Goal: Book appointment/travel/reservation

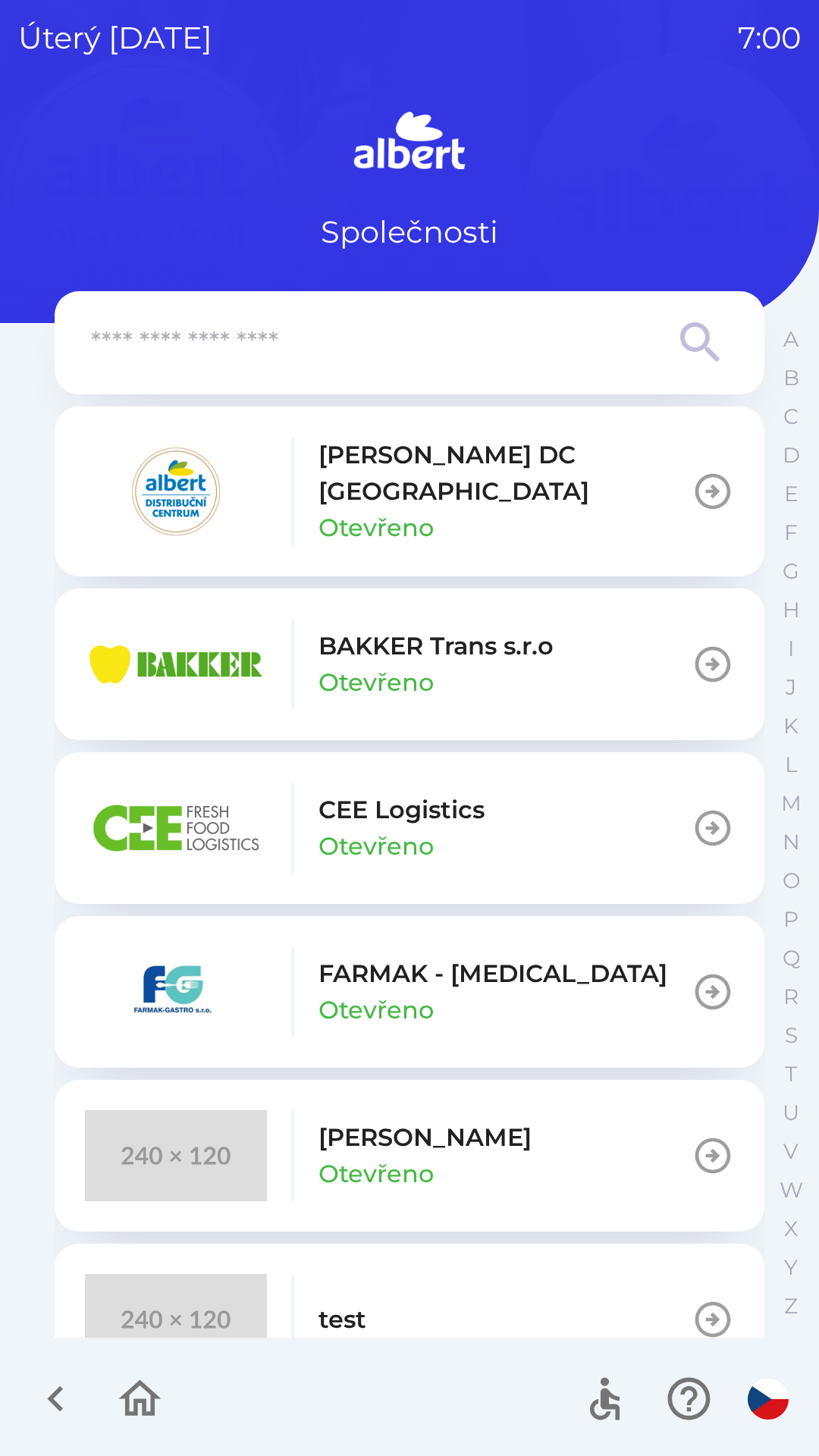
click at [371, 464] on p "[PERSON_NAME] DC [GEOGRAPHIC_DATA]" at bounding box center [505, 473] width 373 height 73
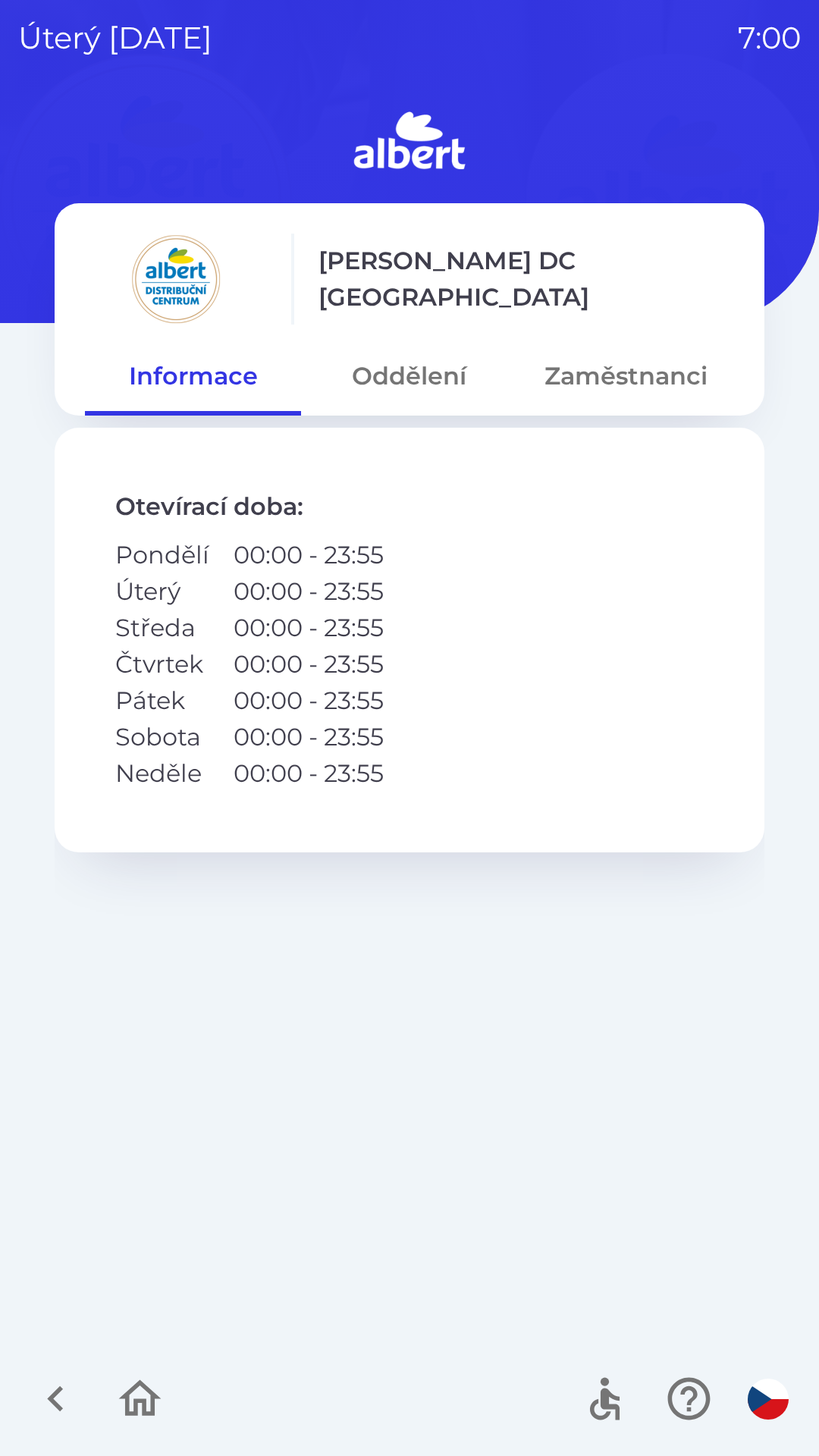
click at [441, 372] on button "Oddělení" at bounding box center [409, 376] width 216 height 55
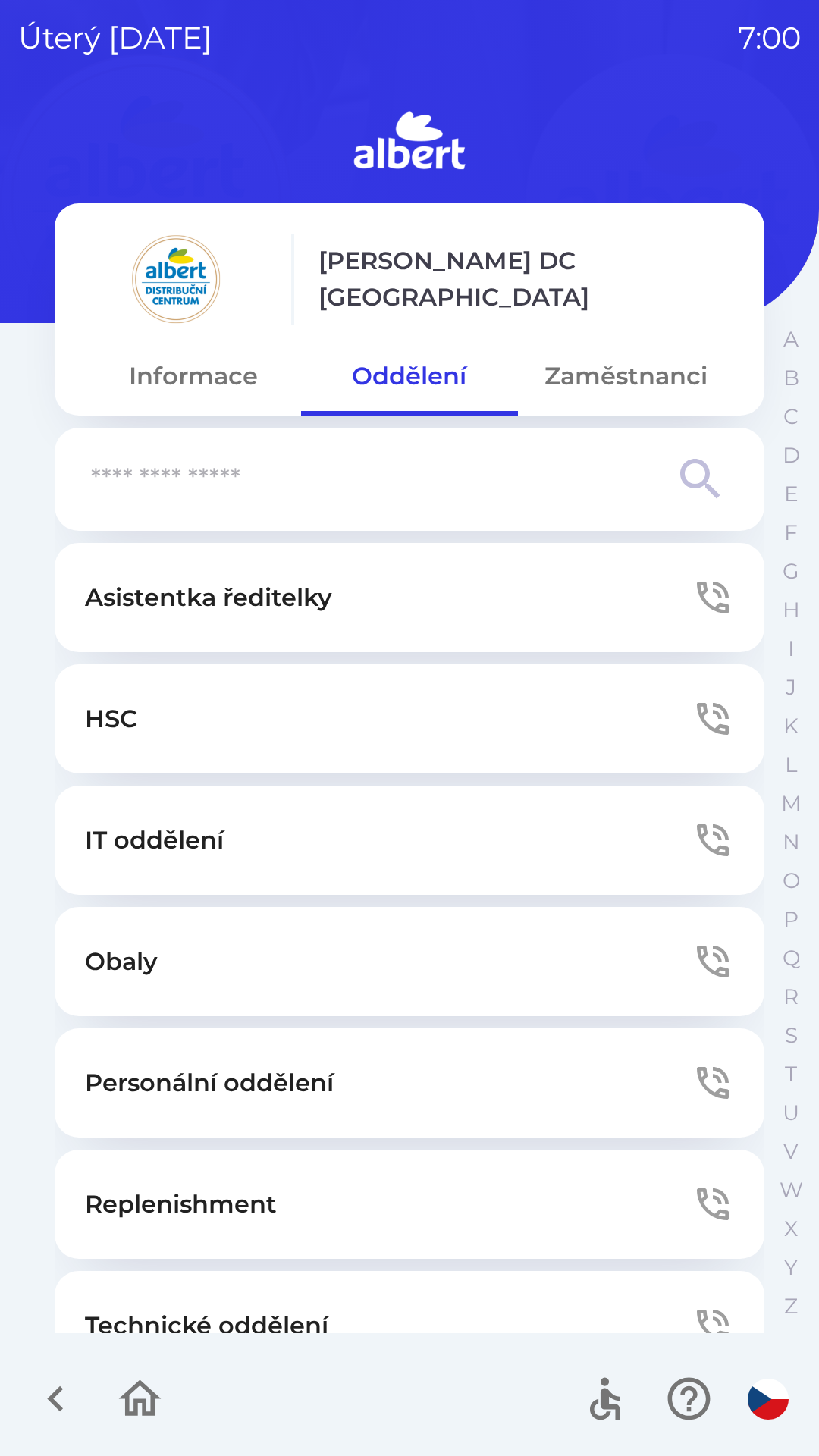
click at [261, 1288] on button "Technické oddělení" at bounding box center [409, 1326] width 709 height 109
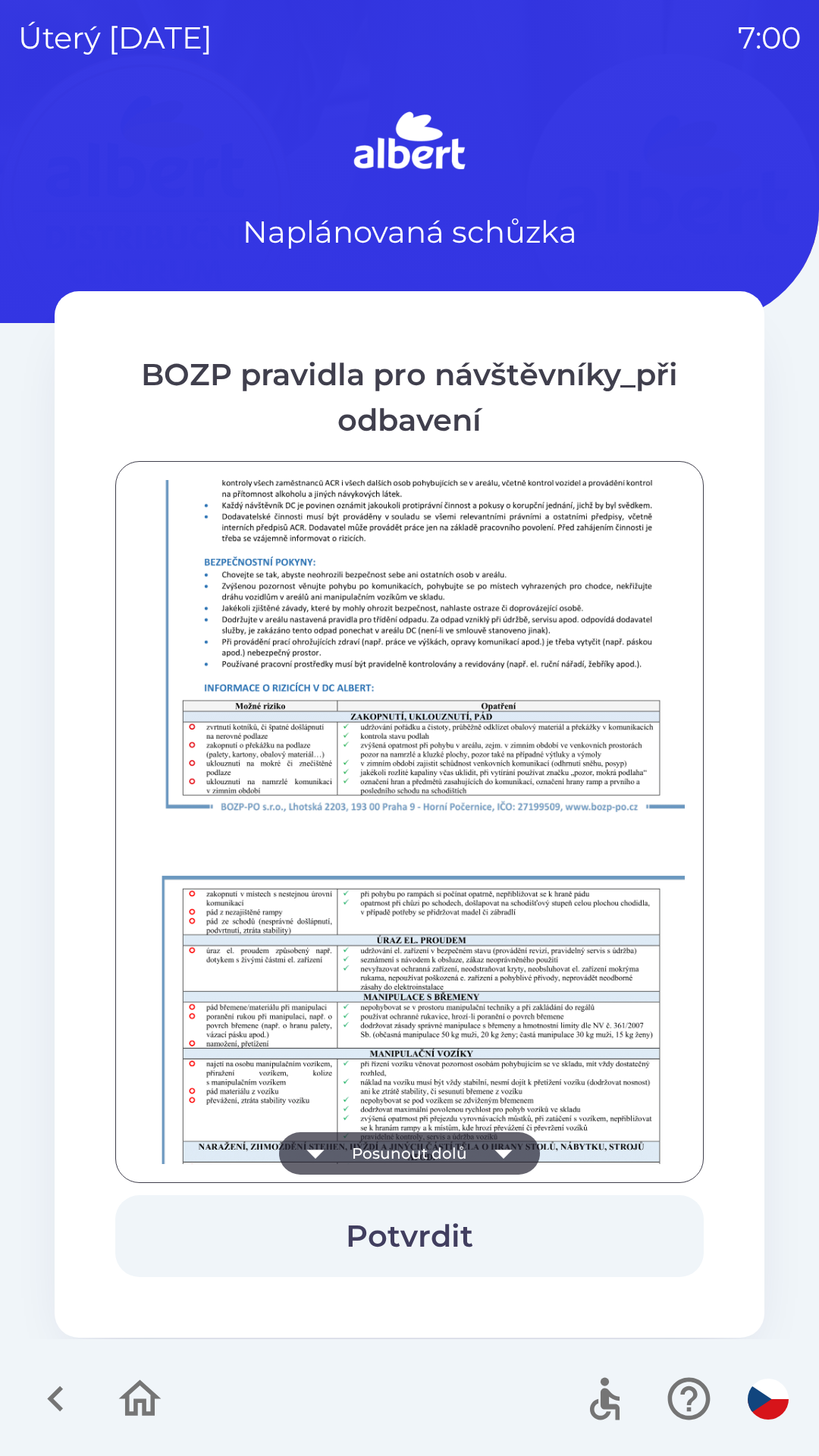
scroll to position [1065, 0]
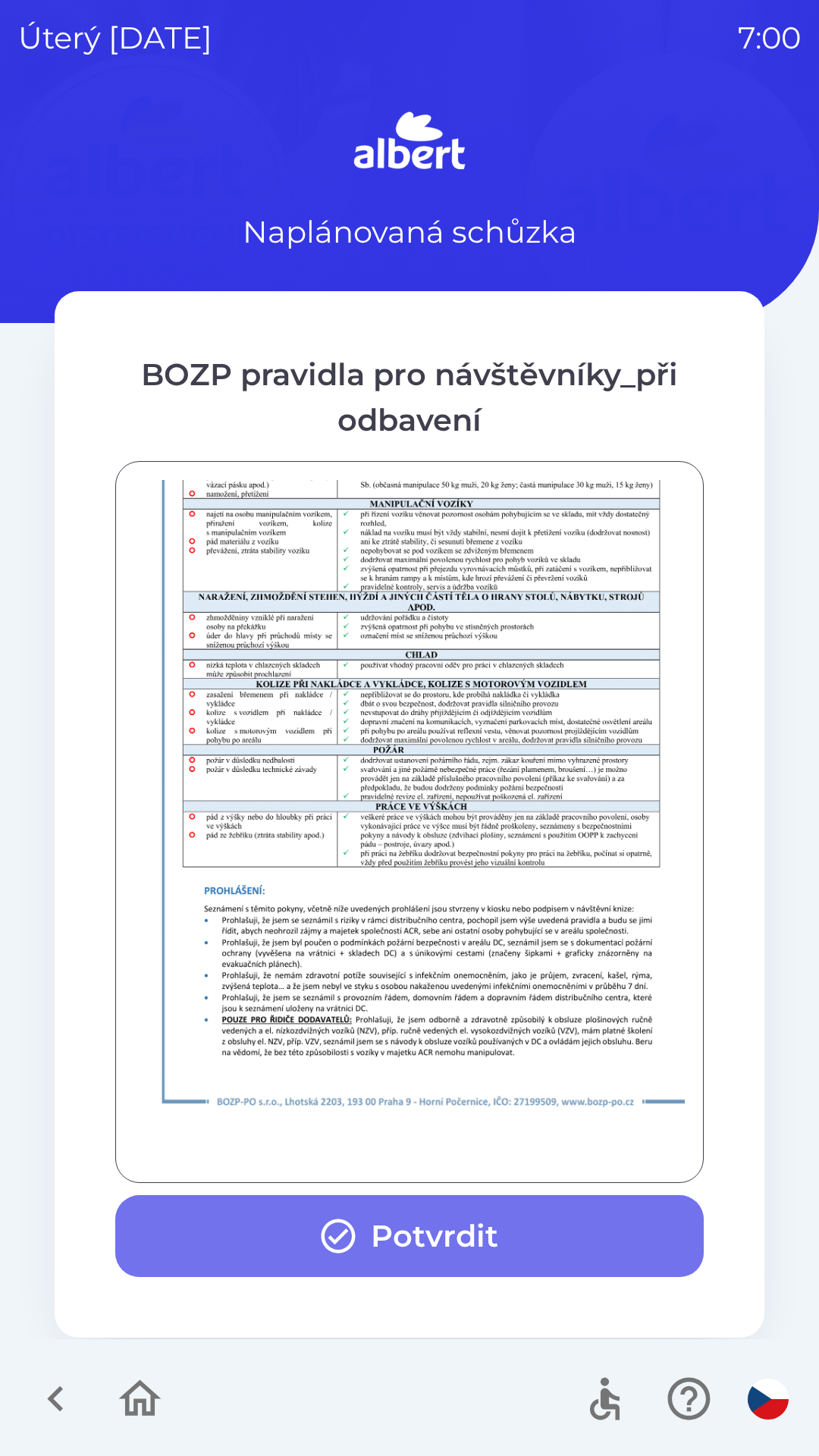
click at [418, 1251] on button "Potvrdit" at bounding box center [409, 1236] width 588 height 82
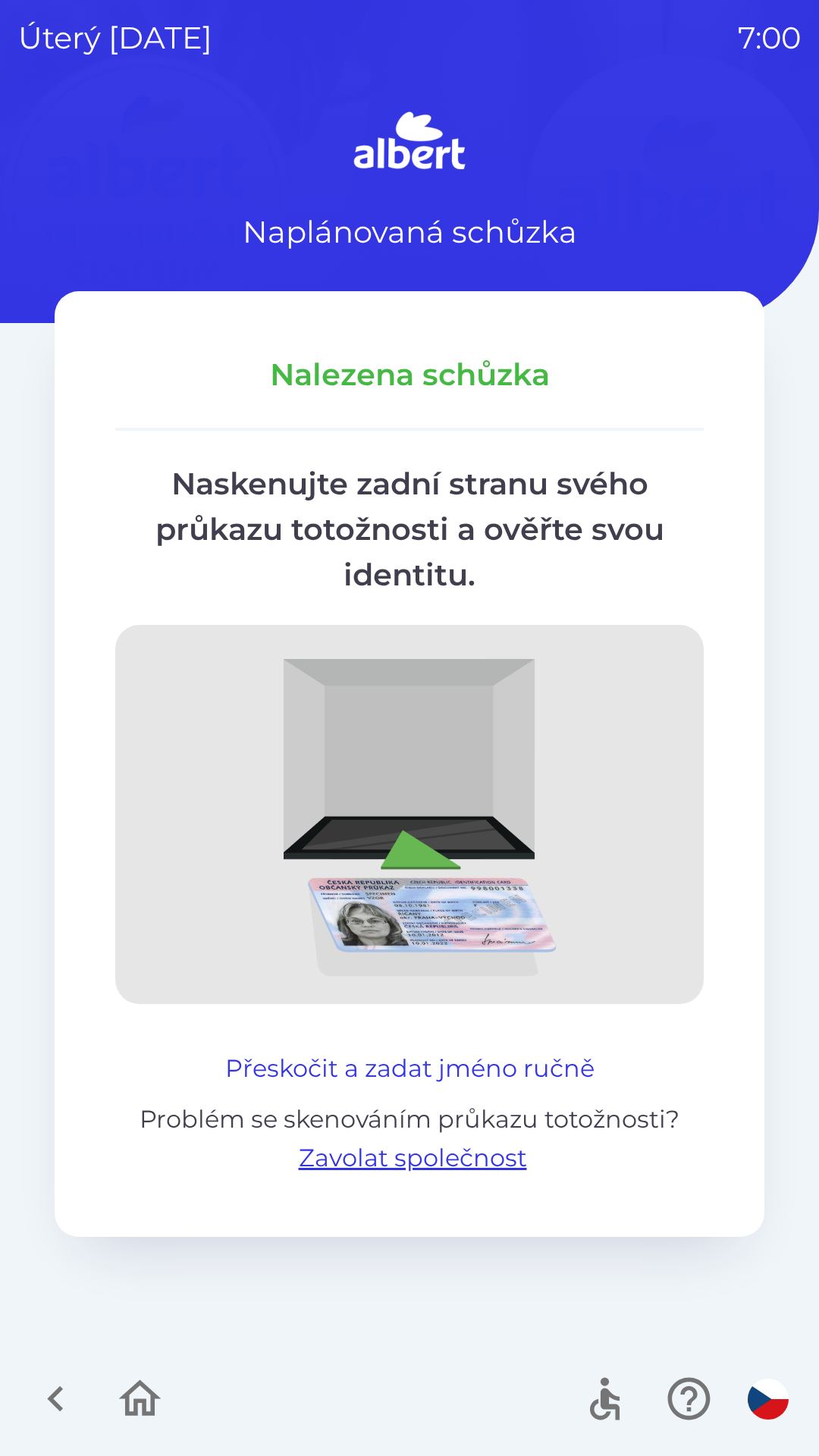
click at [338, 1078] on button "Přeskočit a zadat jméno ručně" at bounding box center [409, 1068] width 381 height 36
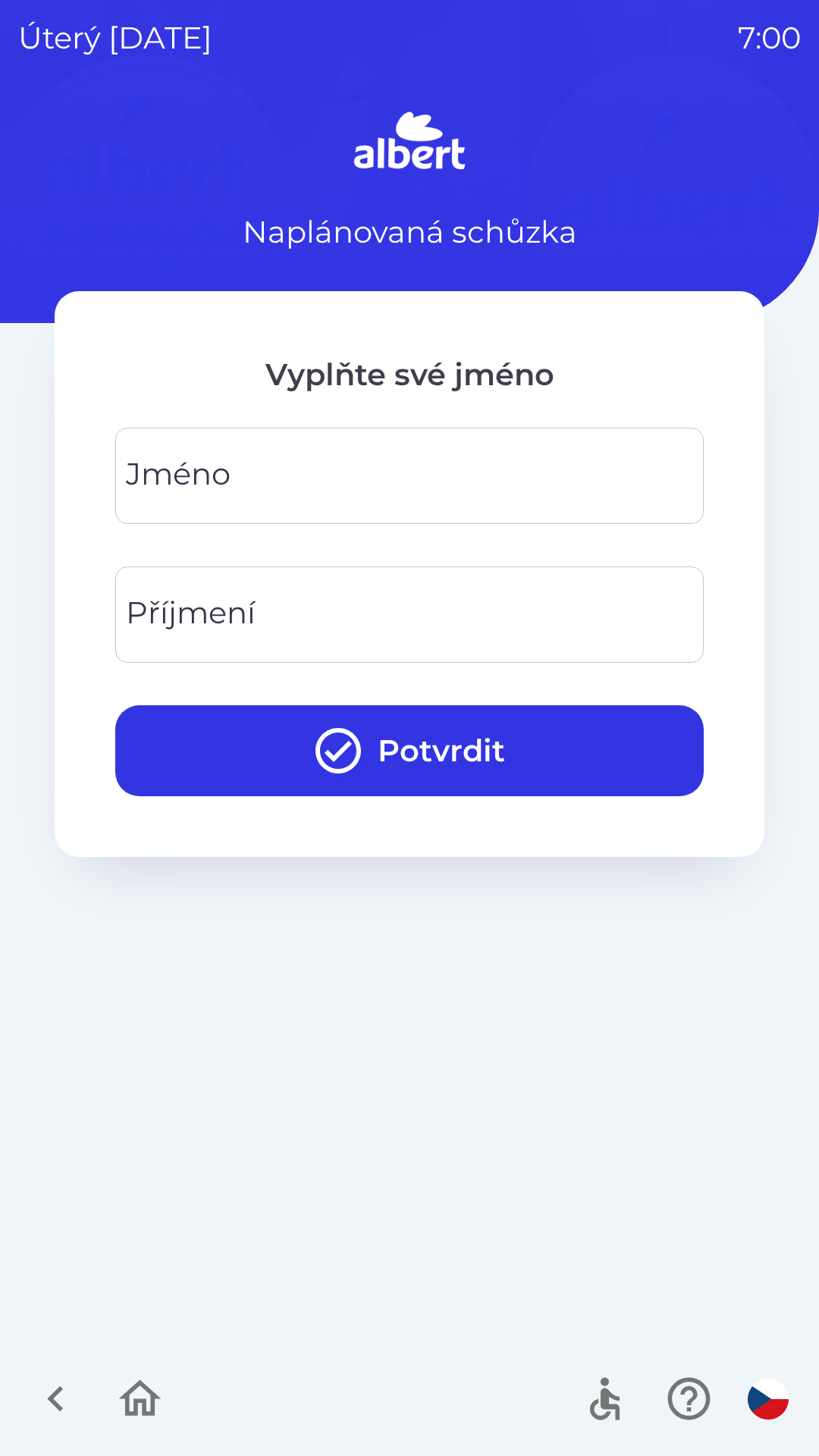
click at [212, 477] on div "[PERSON_NAME]" at bounding box center [409, 476] width 588 height 96
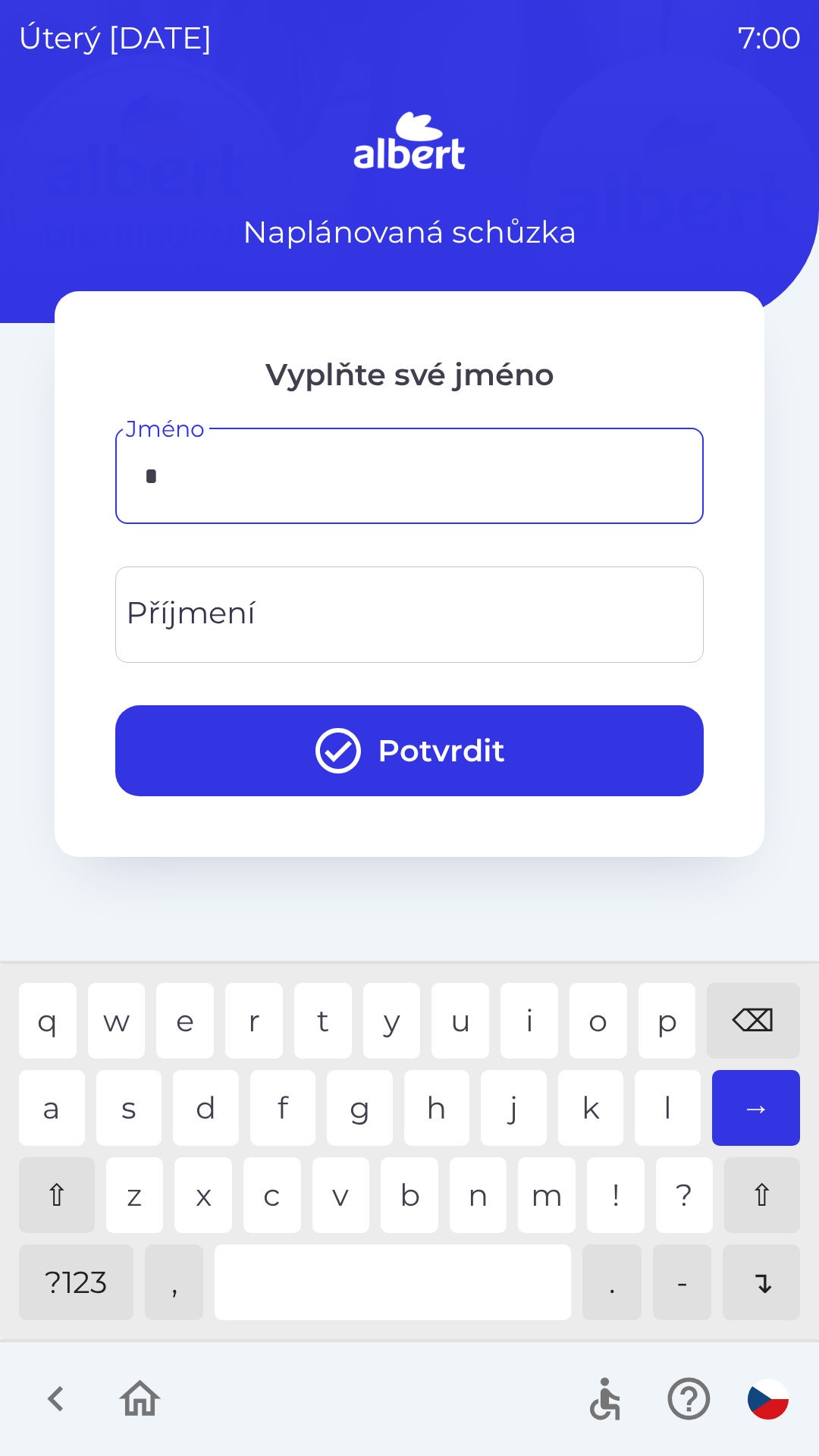
click at [337, 1188] on div "v" at bounding box center [340, 1195] width 58 height 76
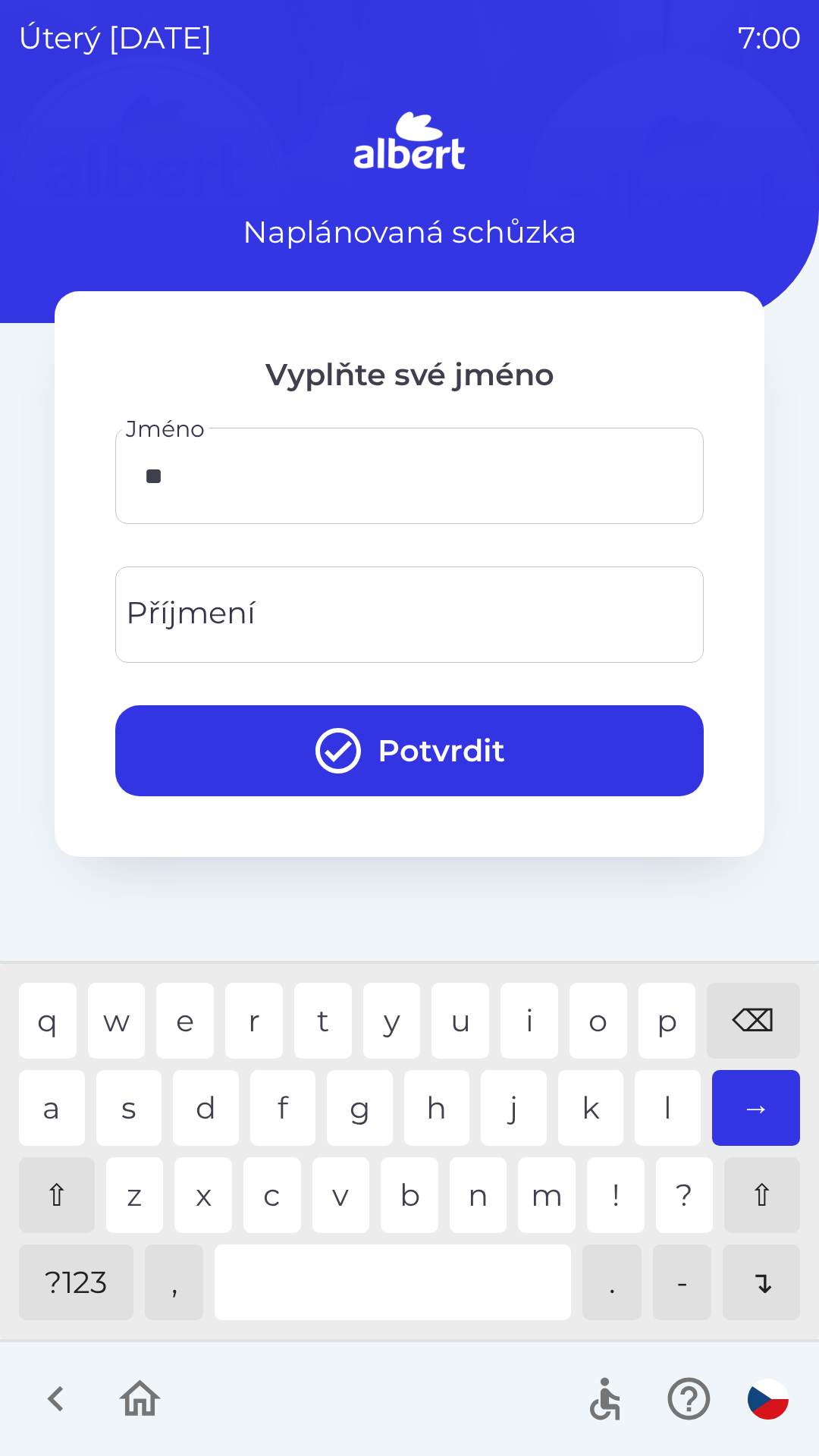
click at [662, 1100] on div "l" at bounding box center [667, 1108] width 66 height 76
click at [47, 1112] on div "a" at bounding box center [52, 1108] width 66 height 76
click at [209, 1107] on div "d" at bounding box center [206, 1108] width 66 height 76
click at [527, 1021] on div "i" at bounding box center [528, 1021] width 58 height 76
type input "********"
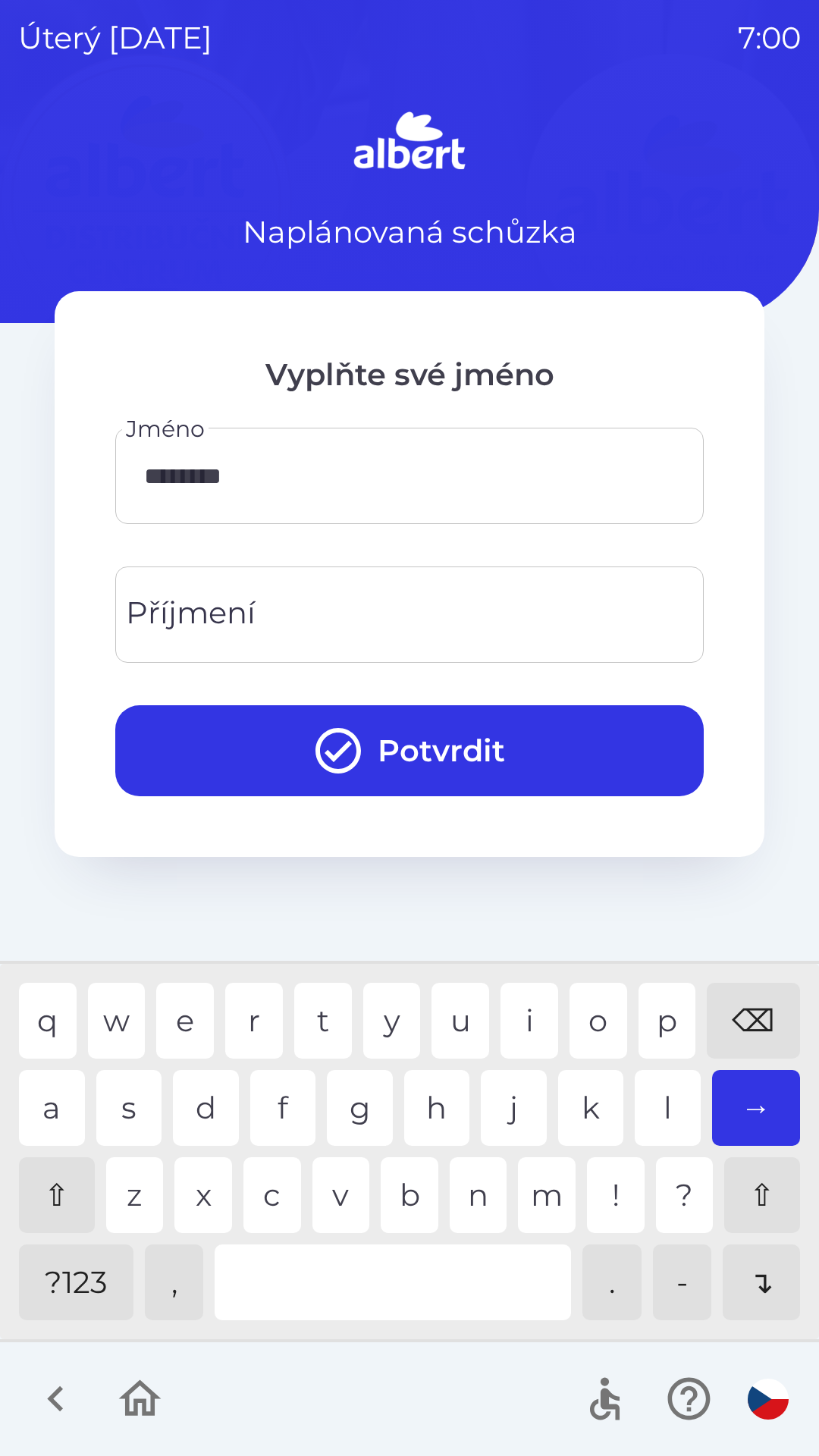
click at [255, 1001] on div "r" at bounding box center [254, 1021] width 58 height 76
click at [307, 613] on input "Příjmení" at bounding box center [409, 615] width 552 height 60
click at [46, 1111] on div "a" at bounding box center [52, 1108] width 66 height 76
click at [357, 1114] on div "g" at bounding box center [360, 1108] width 66 height 76
click at [208, 1097] on div "d" at bounding box center [206, 1108] width 66 height 76
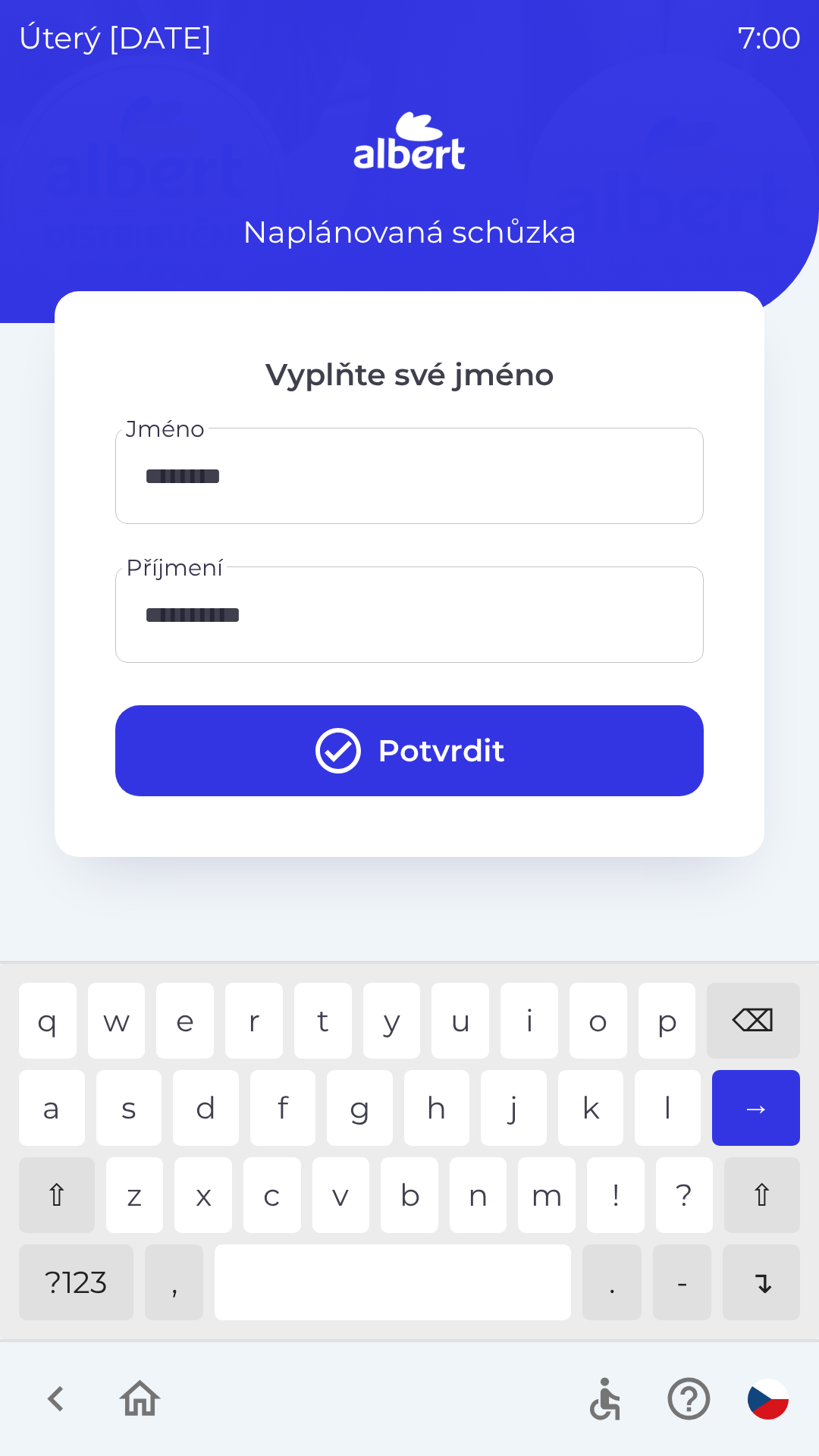
click at [132, 1191] on div "z" at bounding box center [134, 1195] width 58 height 76
type input "**********"
click at [588, 1007] on div "o" at bounding box center [598, 1021] width 58 height 76
click at [443, 745] on button "Potvrdit" at bounding box center [409, 751] width 588 height 91
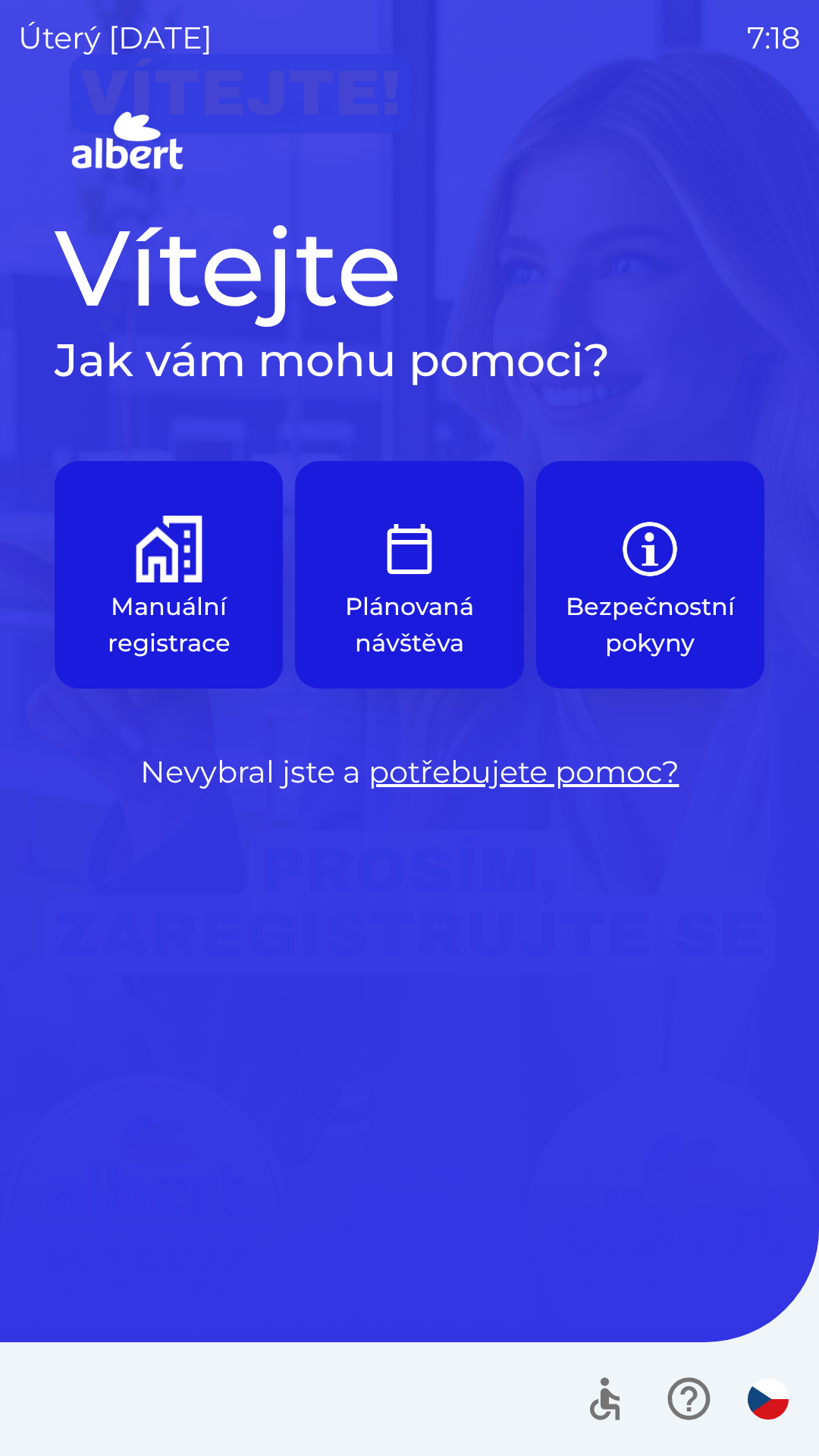
click at [179, 574] on img "button" at bounding box center [169, 549] width 66 height 66
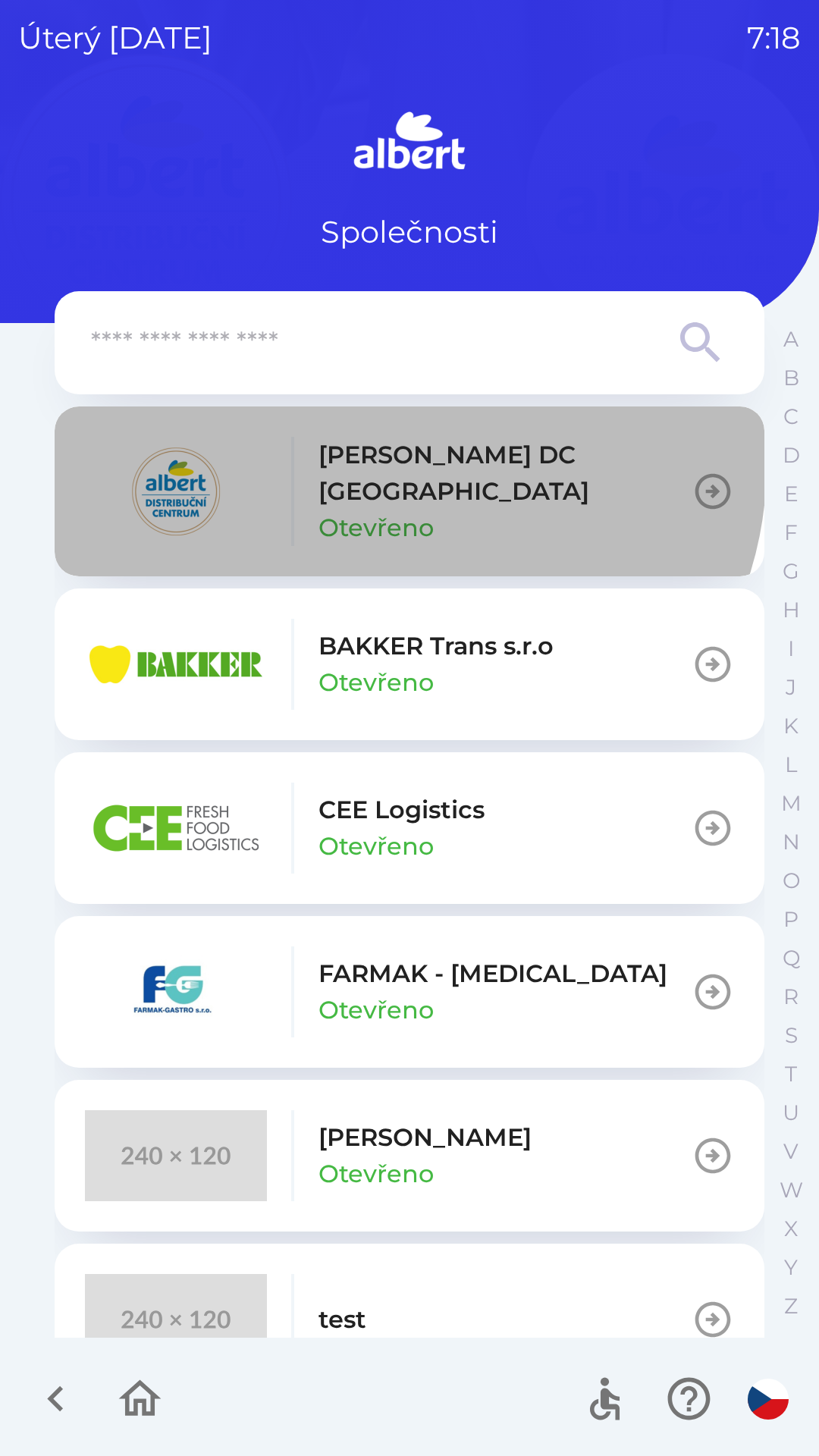
click at [401, 464] on p "[PERSON_NAME] DC [GEOGRAPHIC_DATA]" at bounding box center [505, 473] width 373 height 73
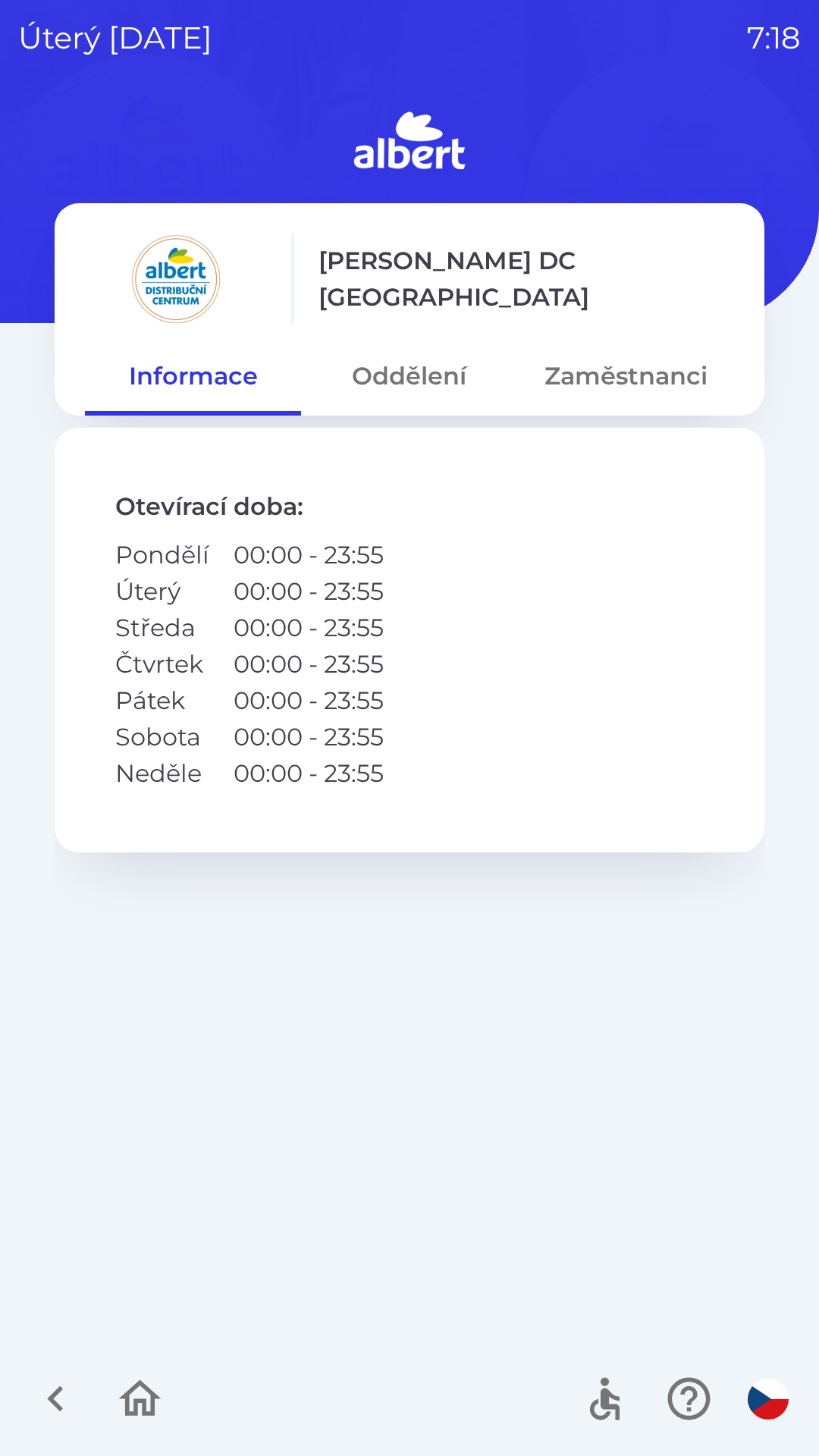
click at [426, 359] on button "Oddělení" at bounding box center [409, 376] width 216 height 55
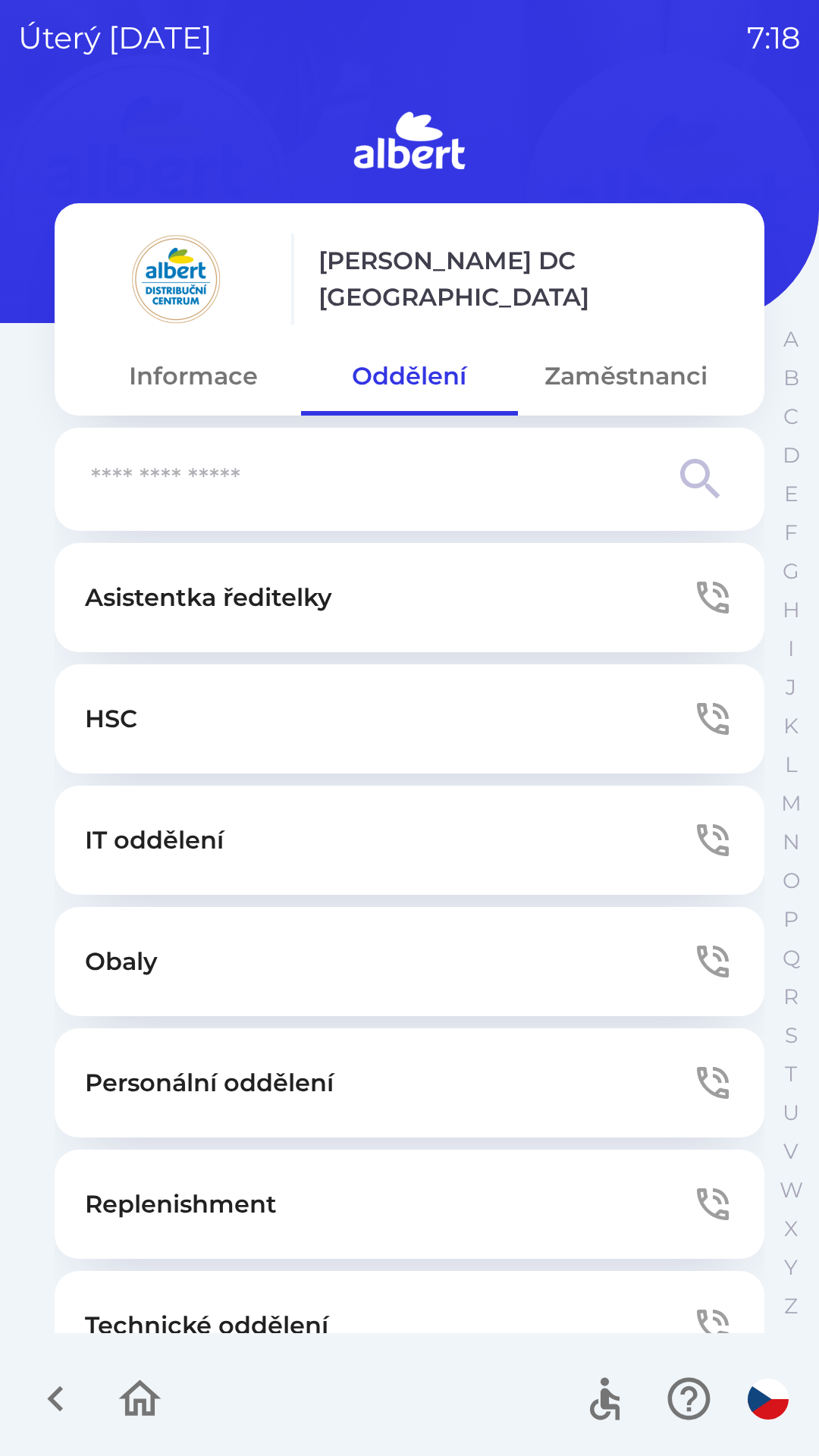
click at [339, 1298] on button "Technické oddělení" at bounding box center [409, 1326] width 709 height 109
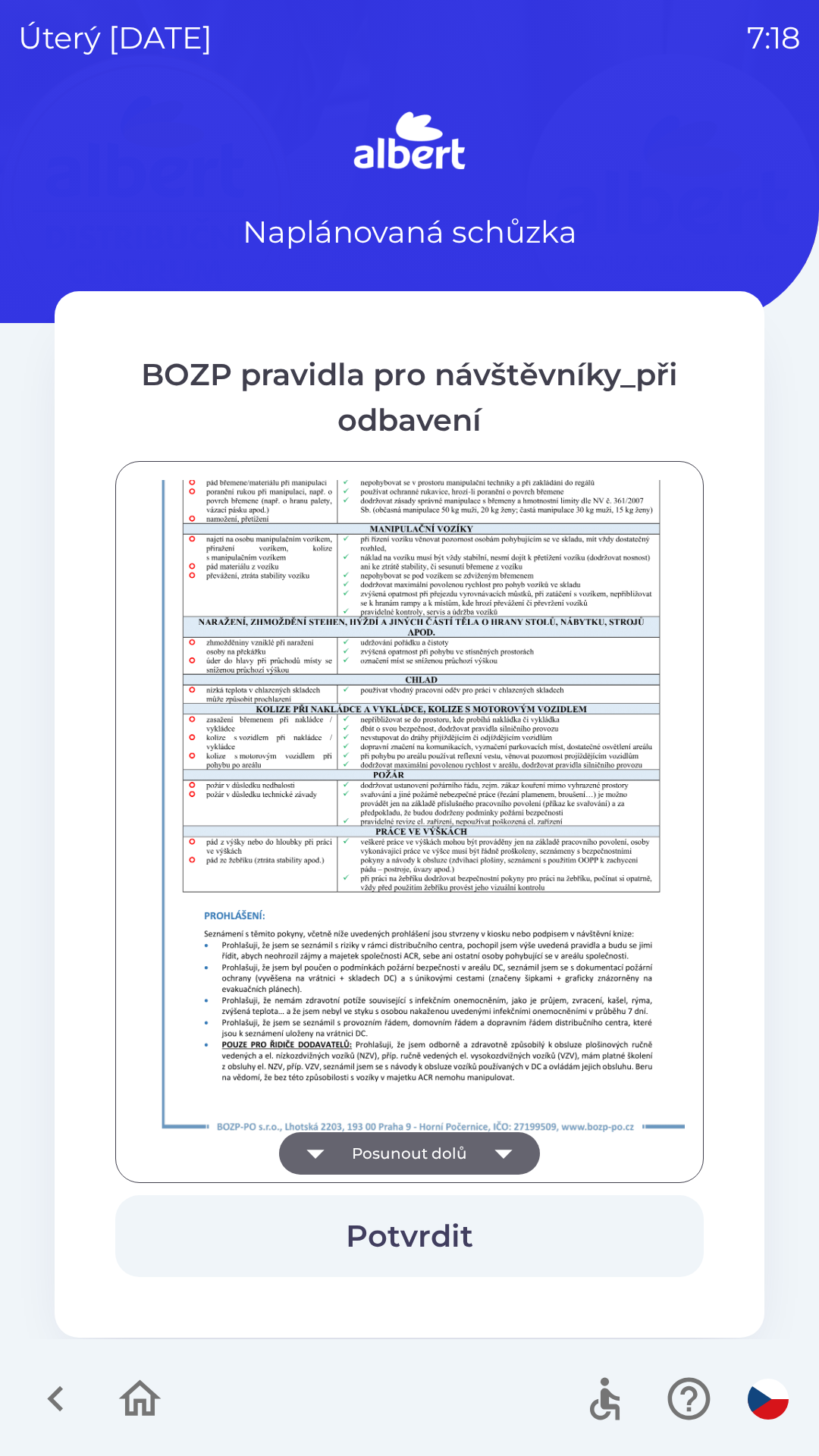
scroll to position [1065, 0]
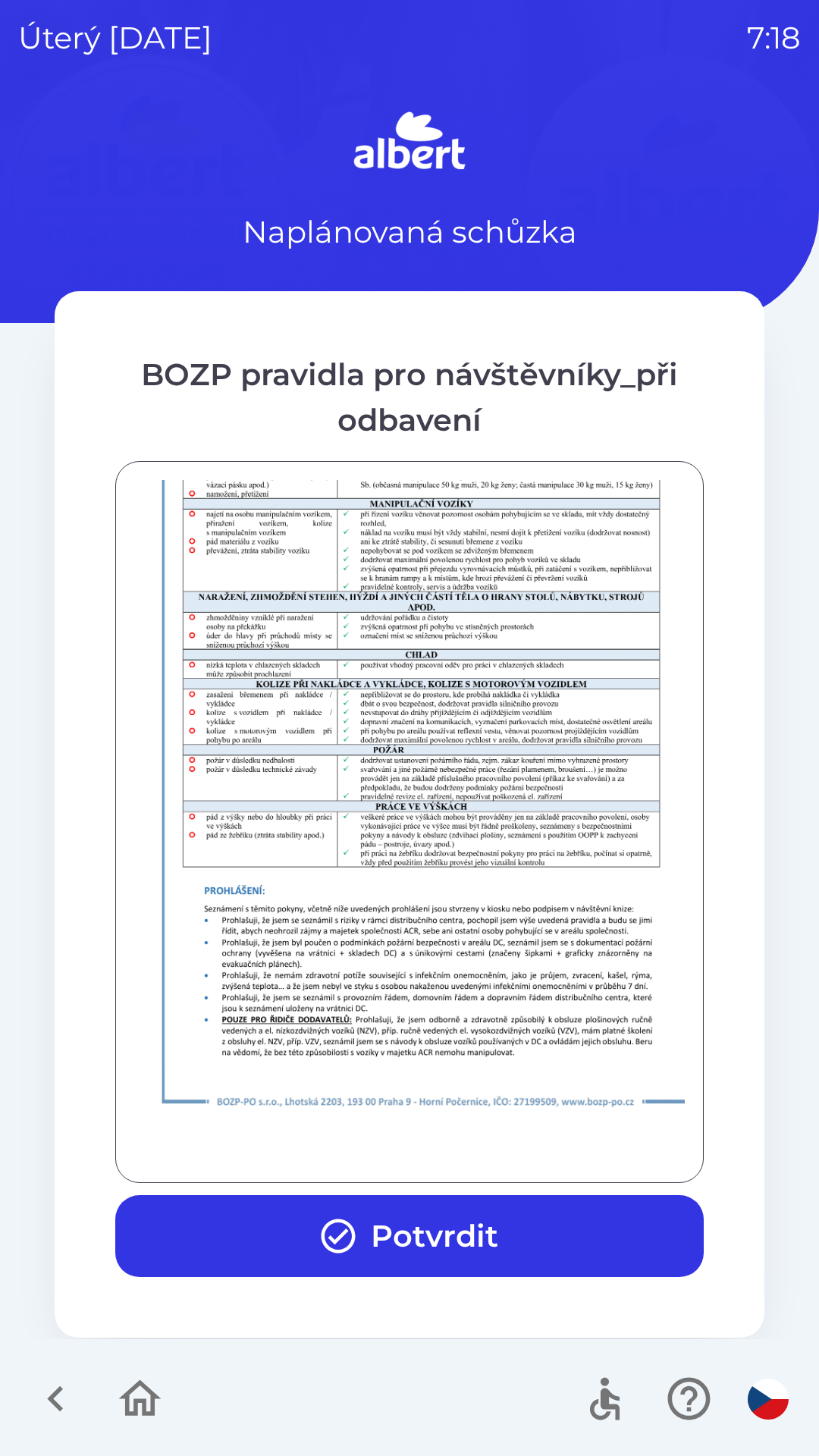
click at [470, 1255] on button "Potvrdit" at bounding box center [409, 1236] width 588 height 82
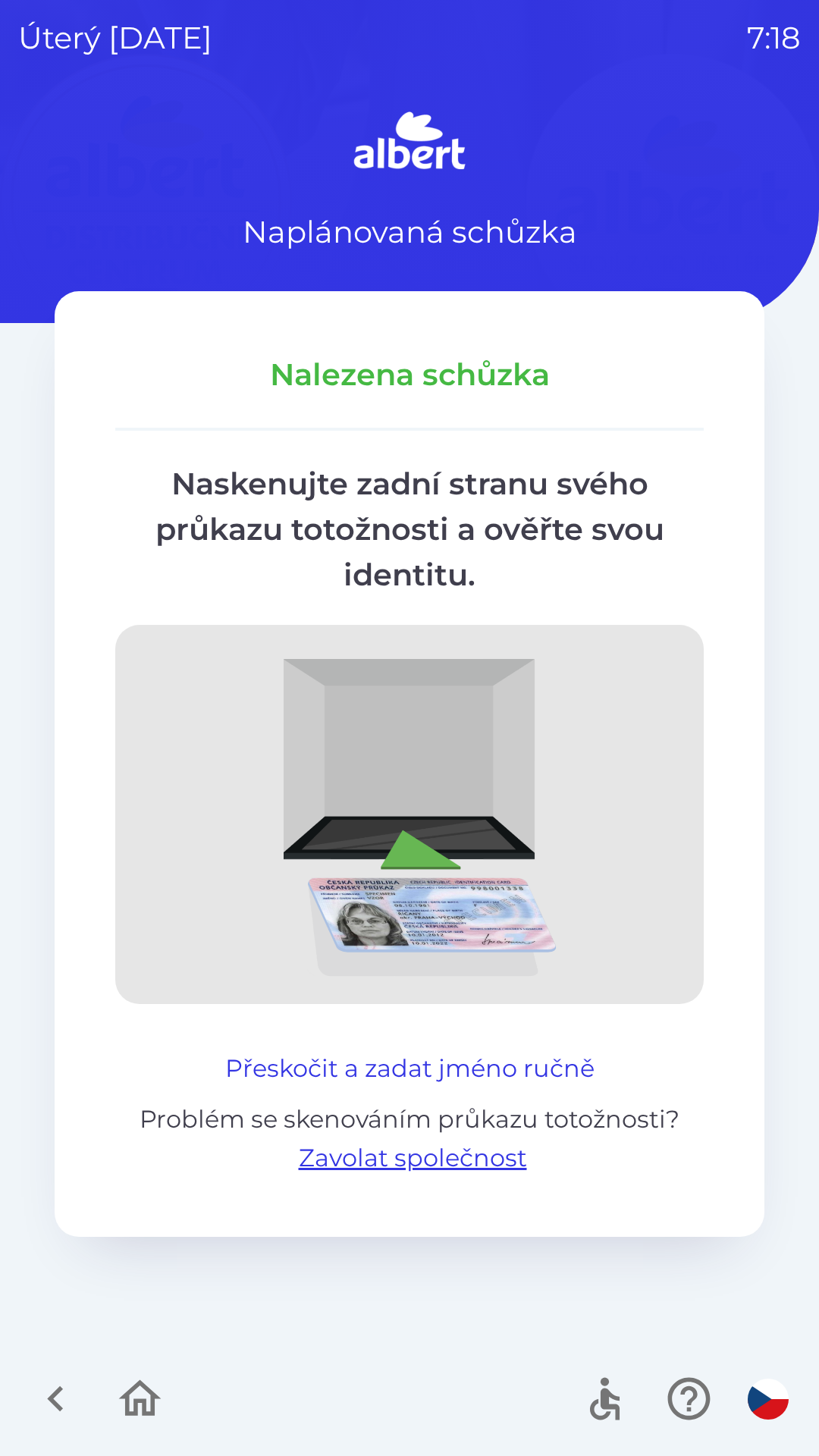
click at [446, 1050] on button "Přeskočit a zadat jméno ručně" at bounding box center [409, 1068] width 381 height 36
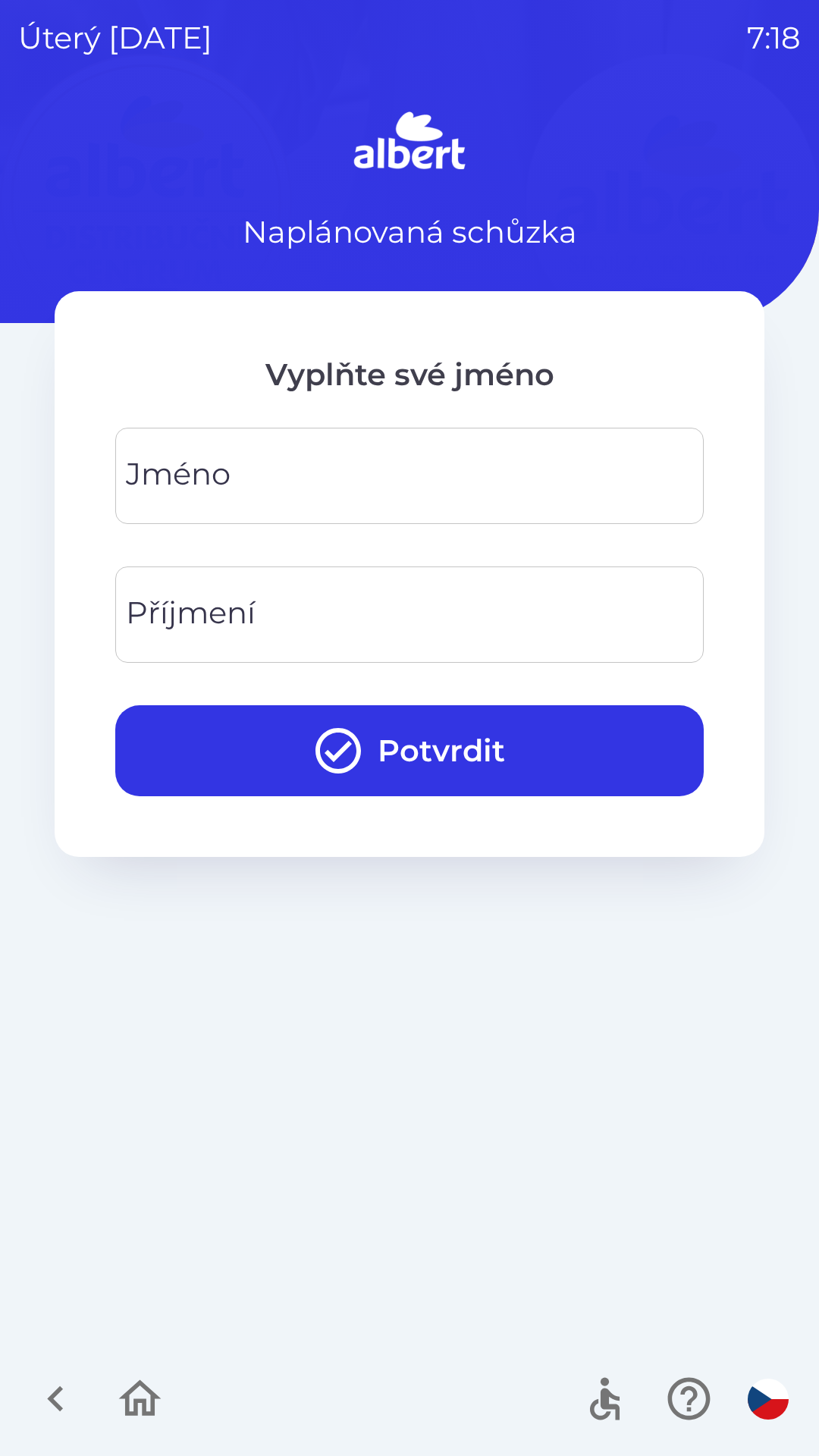
click at [396, 483] on input "Jméno" at bounding box center [409, 476] width 552 height 60
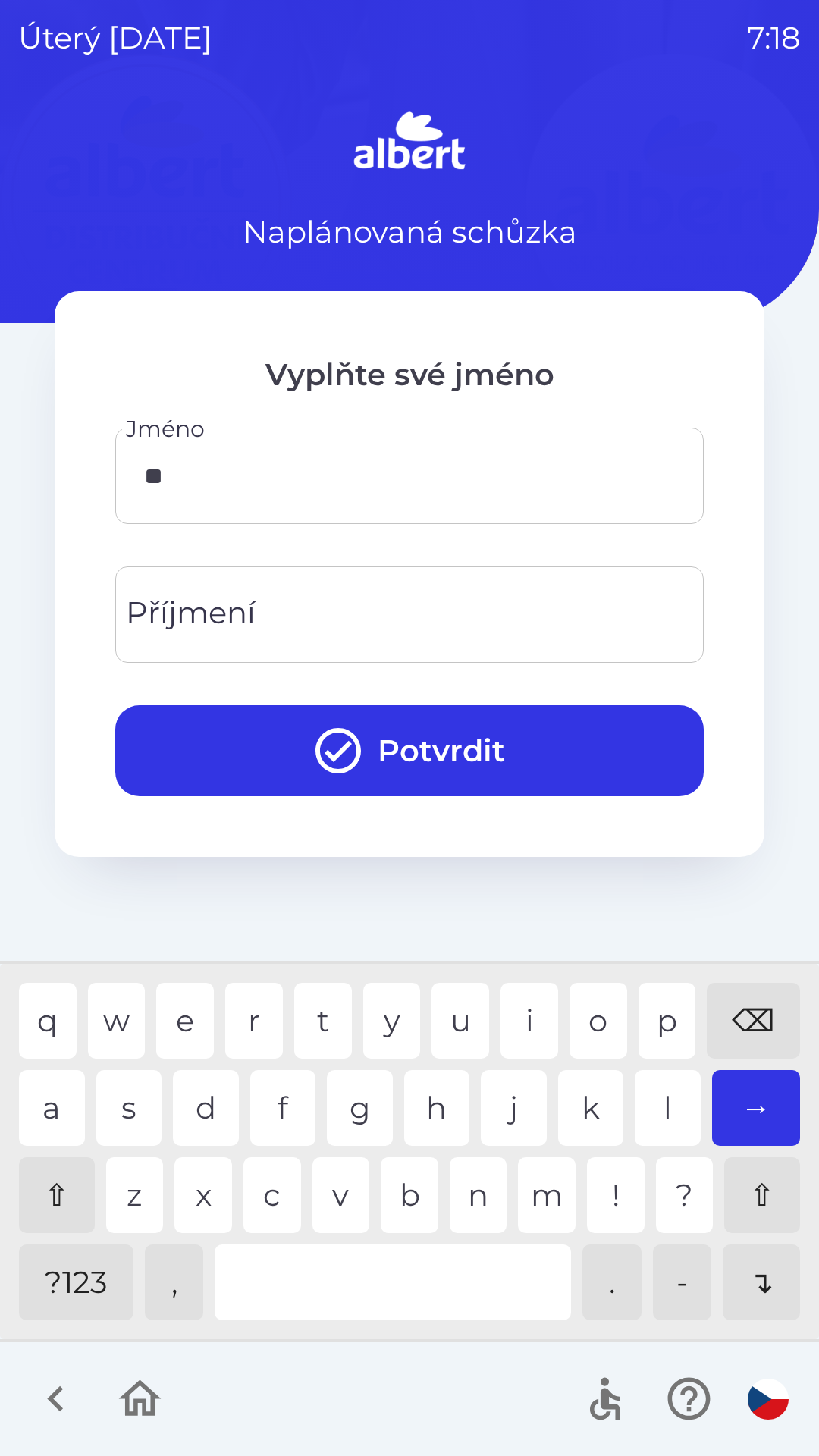
click at [41, 1099] on div "a" at bounding box center [52, 1108] width 66 height 76
type input "***"
click at [488, 1191] on div "n" at bounding box center [478, 1195] width 58 height 76
click at [354, 606] on input "Příjmení" at bounding box center [409, 615] width 552 height 60
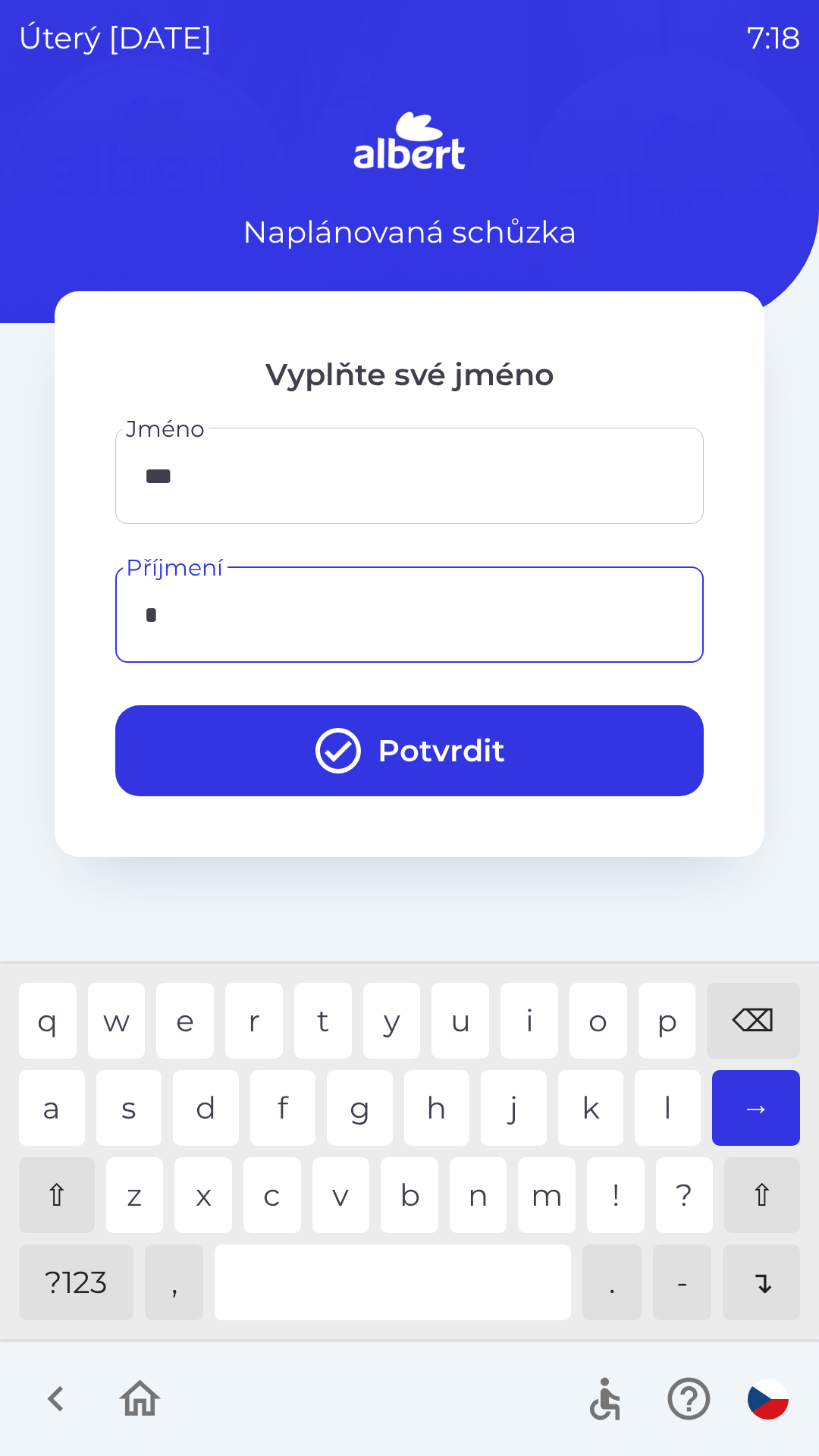
click at [355, 1097] on div "g" at bounding box center [360, 1108] width 66 height 76
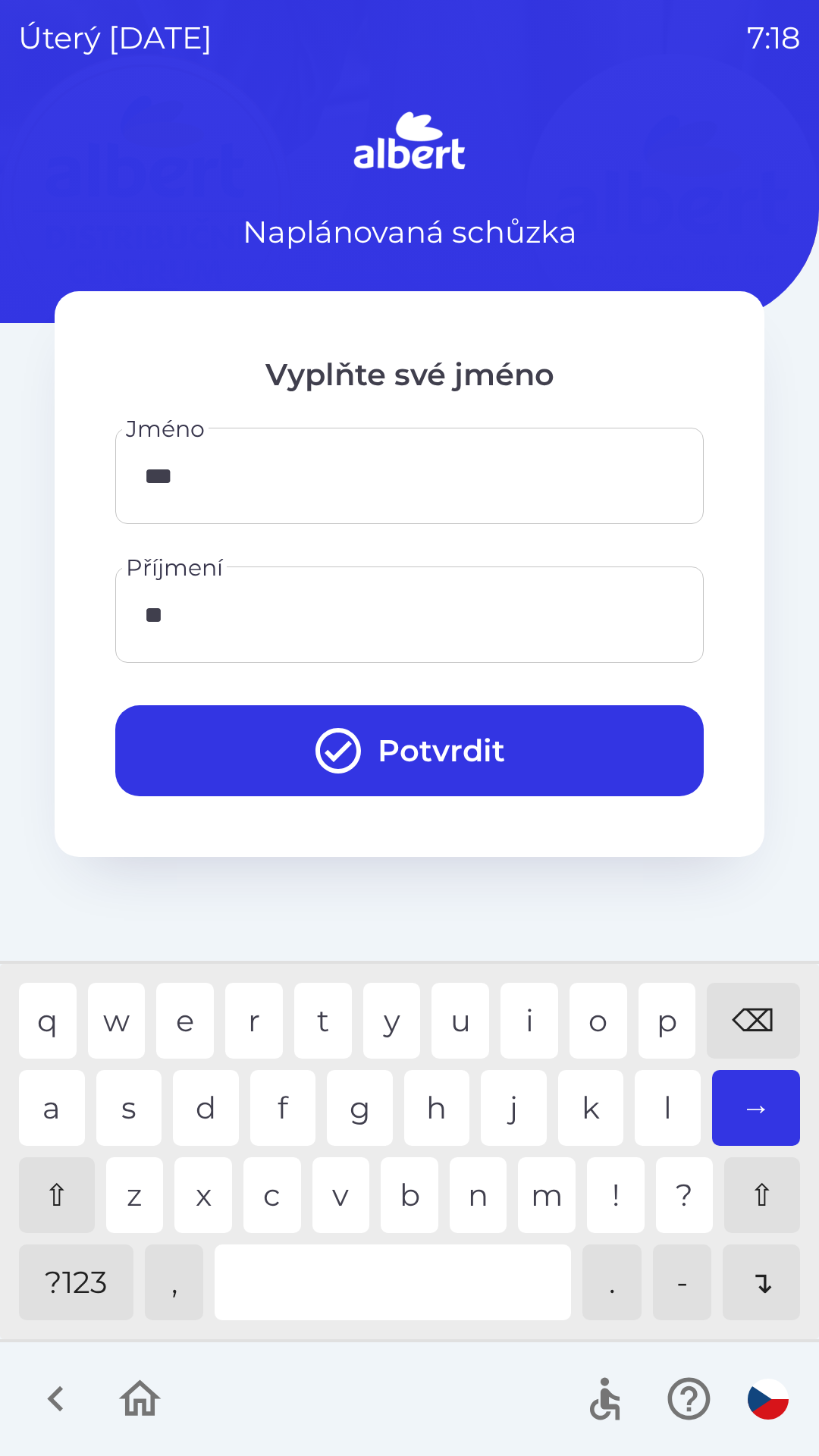
click at [64, 1095] on div "a" at bounding box center [52, 1108] width 66 height 76
type input "*****"
click at [248, 1016] on div "r" at bounding box center [254, 1021] width 58 height 76
click at [527, 743] on button "Potvrdit" at bounding box center [409, 751] width 588 height 91
